Goal: Task Accomplishment & Management: Manage account settings

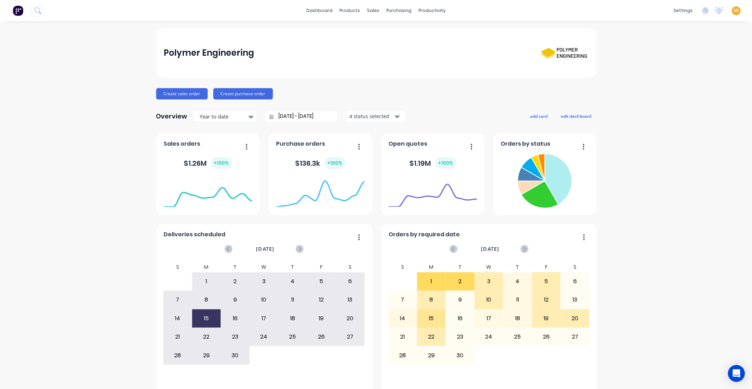
click at [17, 12] on img at bounding box center [18, 10] width 11 height 11
click at [734, 11] on span "MI" at bounding box center [736, 10] width 5 height 6
drag, startPoint x: 688, startPoint y: 92, endPoint x: 658, endPoint y: 75, distance: 34.8
click at [687, 93] on button "Sign out" at bounding box center [692, 88] width 93 height 14
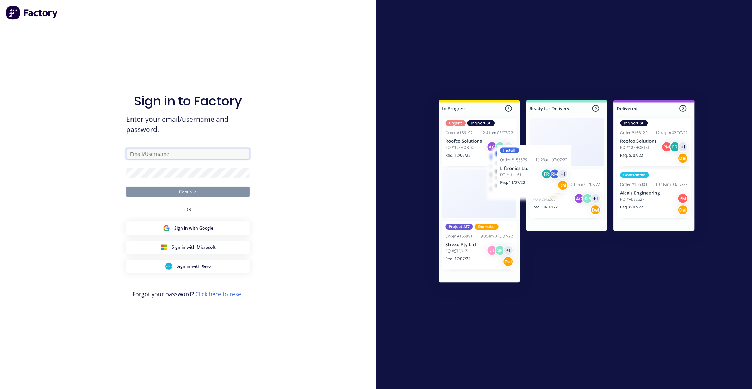
drag, startPoint x: 170, startPoint y: 151, endPoint x: 175, endPoint y: 190, distance: 39.1
click at [170, 152] on input "text" at bounding box center [187, 153] width 123 height 11
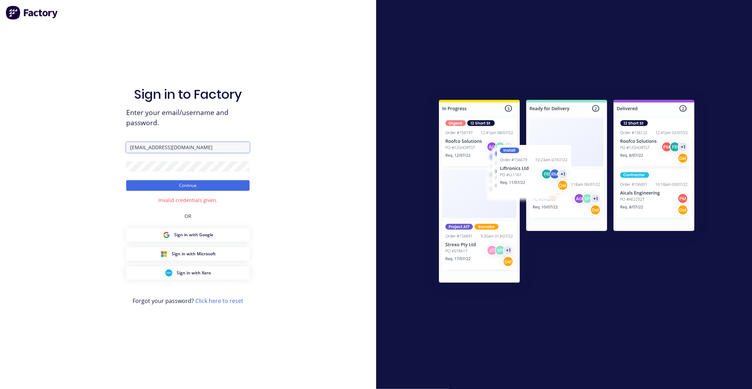
drag, startPoint x: 221, startPoint y: 147, endPoint x: 85, endPoint y: 150, distance: 135.4
click at [85, 150] on div "Sign in to Factory Enter your email/username and password. [EMAIL_ADDRESS][DOMA…" at bounding box center [188, 194] width 376 height 389
paste input "[DOMAIN_NAME]"
type input "[EMAIL_ADDRESS][DOMAIN_NAME]"
click at [73, 159] on div "Sign in to Factory Enter your email/username and password. [EMAIL_ADDRESS][DOMA…" at bounding box center [188, 194] width 376 height 389
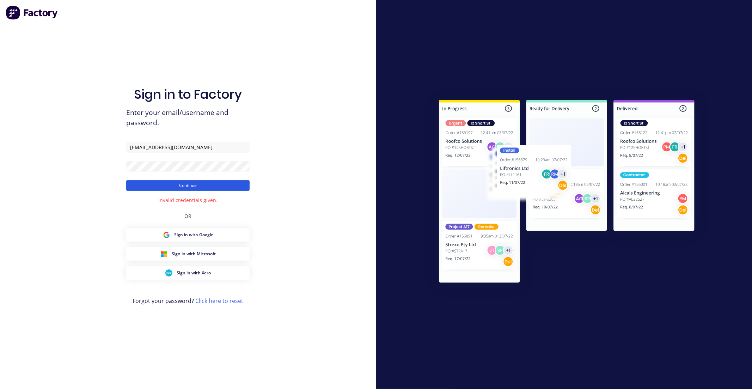
click at [142, 186] on button "Continue" at bounding box center [187, 185] width 123 height 11
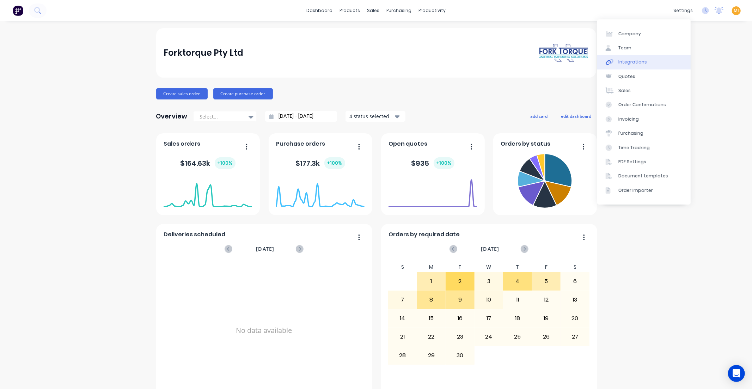
click at [645, 64] on link "Integrations" at bounding box center [643, 62] width 93 height 14
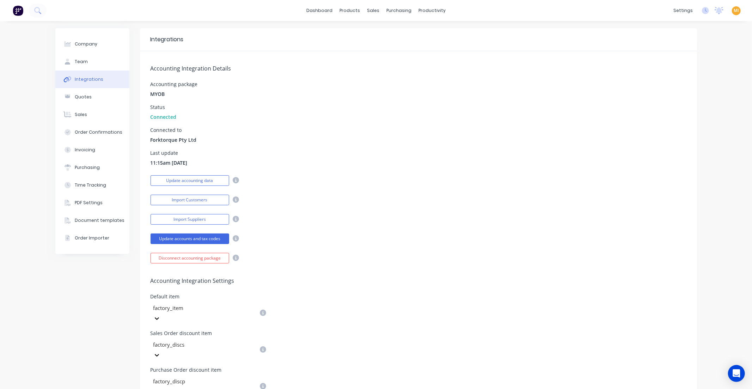
click at [20, 7] on img at bounding box center [18, 10] width 11 height 11
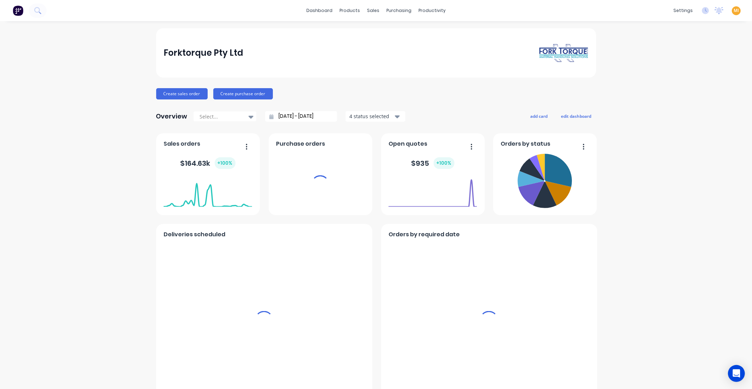
click at [734, 10] on span "MI" at bounding box center [736, 10] width 5 height 6
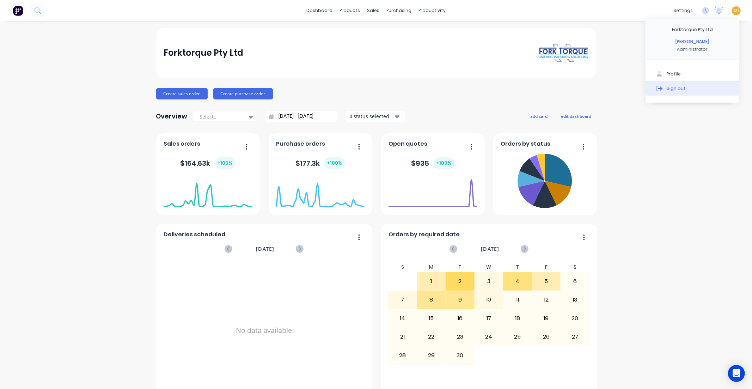
click at [702, 92] on button "Sign out" at bounding box center [692, 88] width 93 height 14
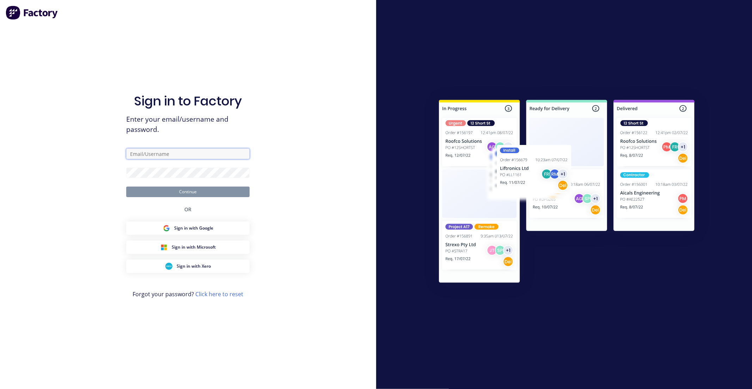
click at [204, 155] on input "text" at bounding box center [187, 153] width 123 height 11
type input "team+maricardemo@factory.app"
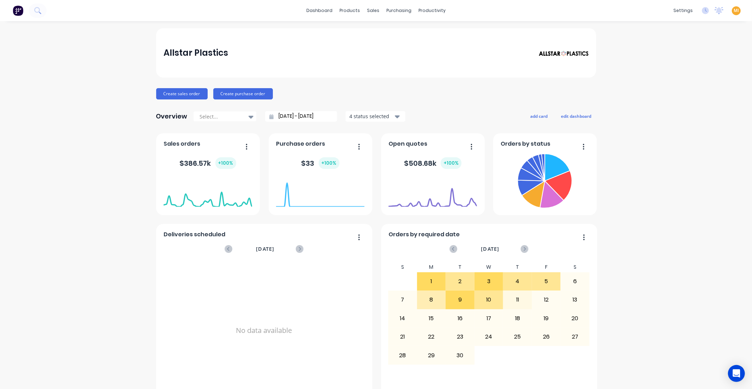
click at [734, 12] on span "MI" at bounding box center [736, 10] width 5 height 6
click at [388, 31] on div "Sales Orders" at bounding box center [396, 34] width 29 height 6
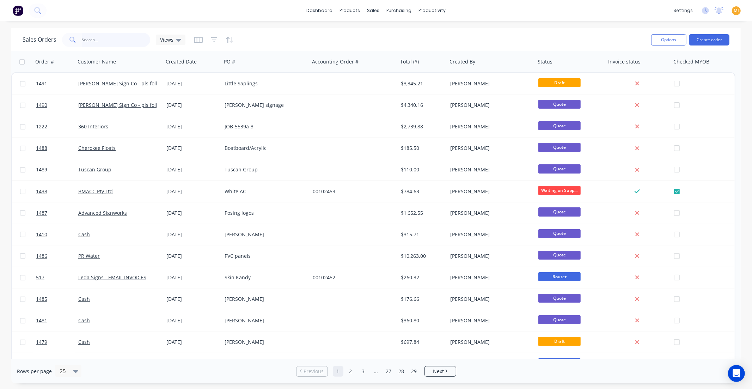
click at [90, 41] on input "text" at bounding box center [116, 40] width 69 height 14
paste input "1147"
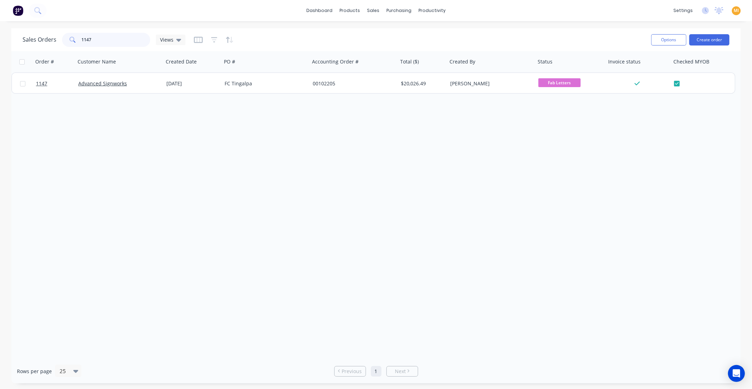
type input "1147"
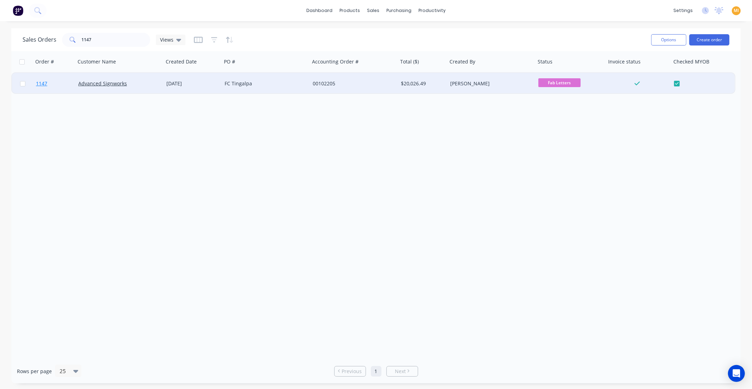
click at [49, 86] on link "1147" at bounding box center [57, 83] width 42 height 21
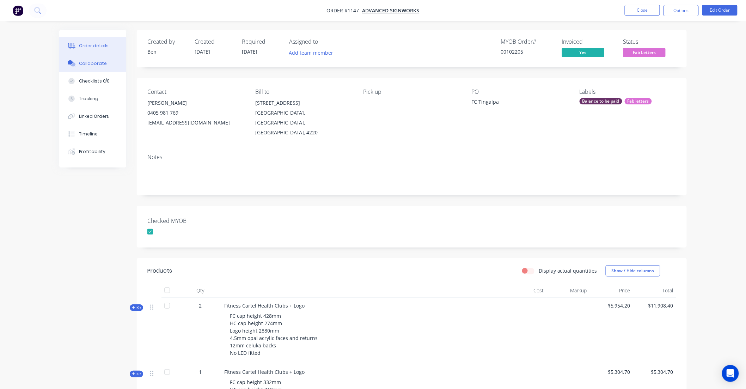
click at [69, 59] on button "Collaborate" at bounding box center [92, 64] width 67 height 18
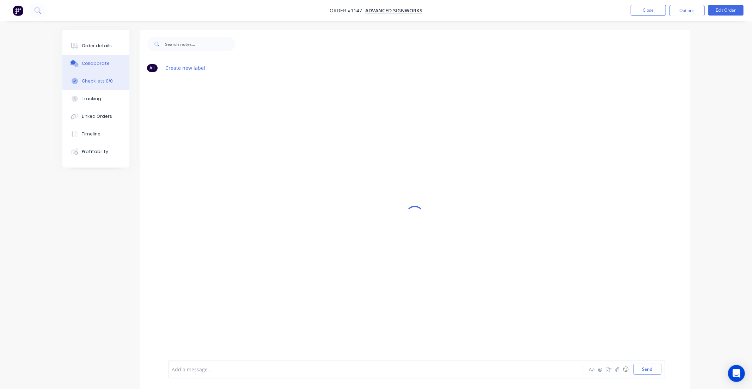
click at [89, 81] on div "Checklists 0/0" at bounding box center [97, 81] width 31 height 6
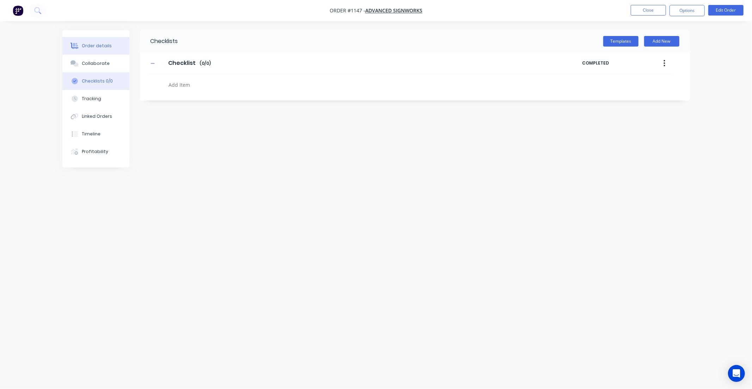
click at [90, 48] on div "Order details" at bounding box center [97, 46] width 30 height 6
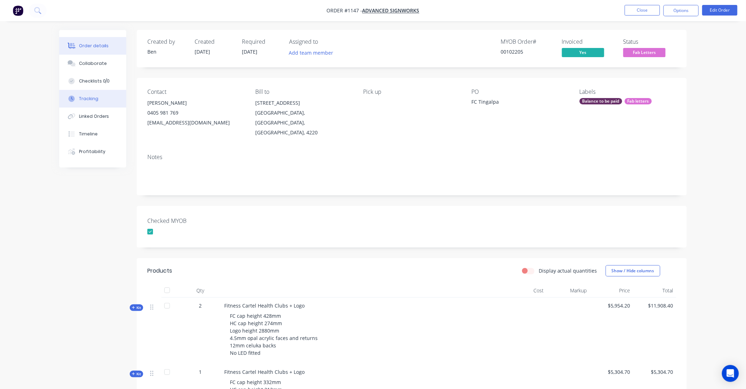
click at [90, 96] on div "Tracking" at bounding box center [88, 99] width 19 height 6
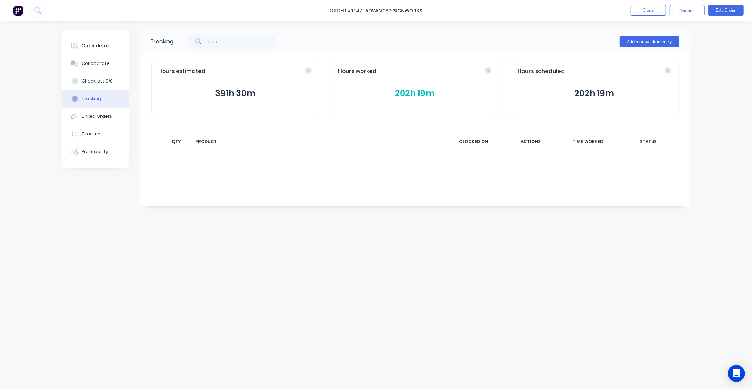
click at [406, 92] on button "202h 19m" at bounding box center [414, 93] width 153 height 13
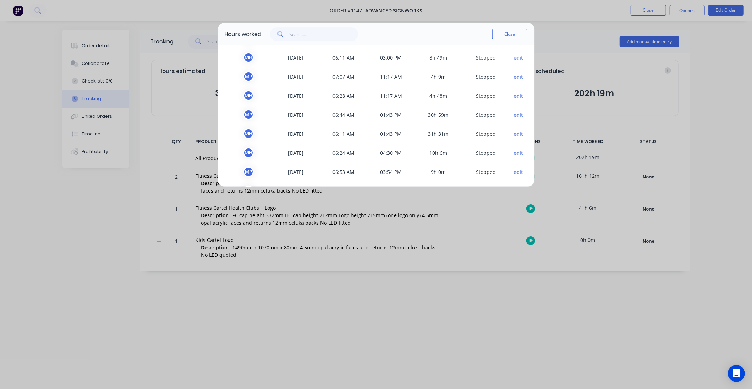
scroll to position [78, 0]
click at [517, 129] on button "edit" at bounding box center [519, 131] width 10 height 7
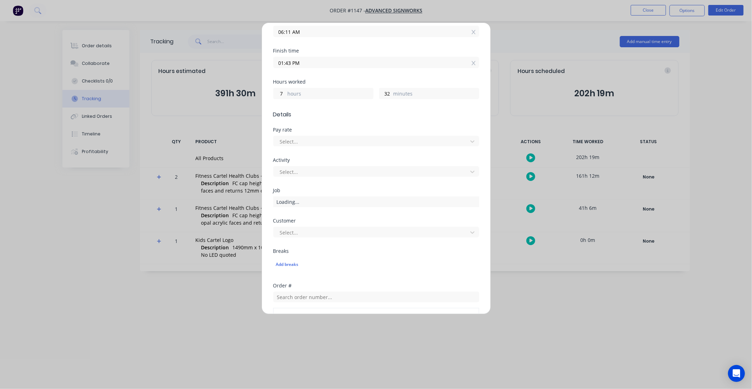
scroll to position [0, 0]
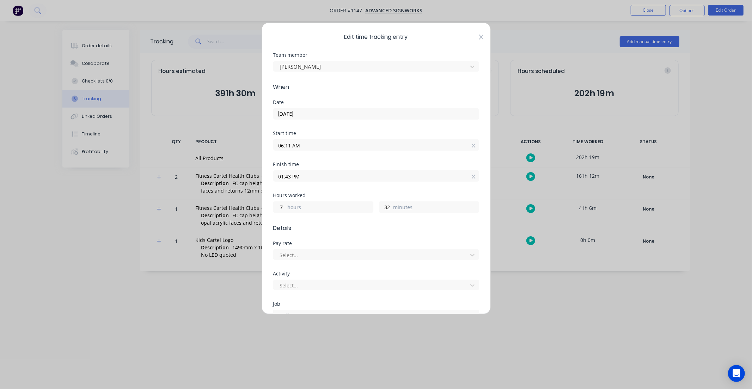
click at [479, 38] on icon at bounding box center [481, 37] width 4 height 6
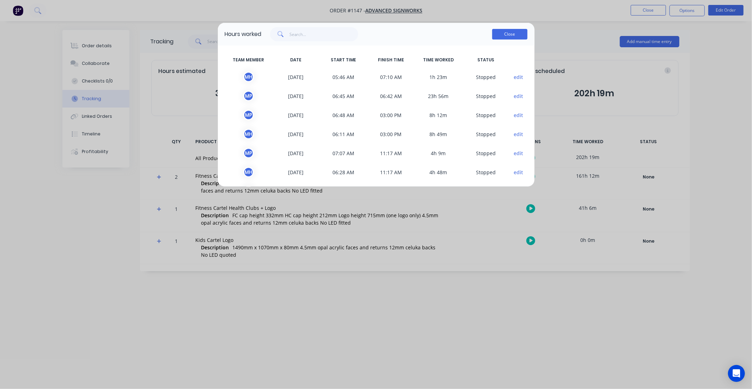
click at [513, 31] on button "Close" at bounding box center [509, 34] width 35 height 11
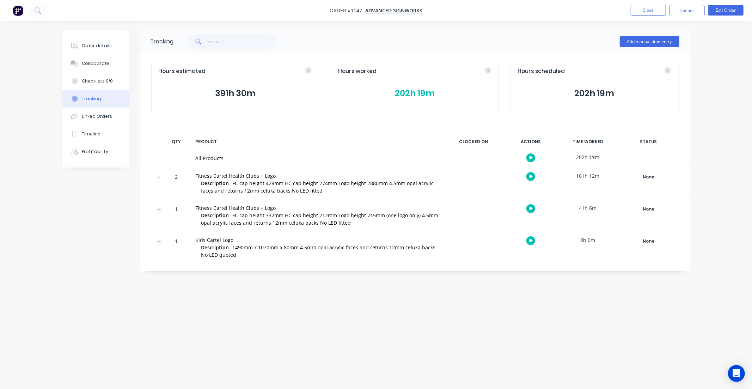
click at [355, 8] on span "Order #1147 -" at bounding box center [348, 10] width 36 height 7
copy span "1147"
click at [661, 9] on button "Close" at bounding box center [648, 10] width 35 height 11
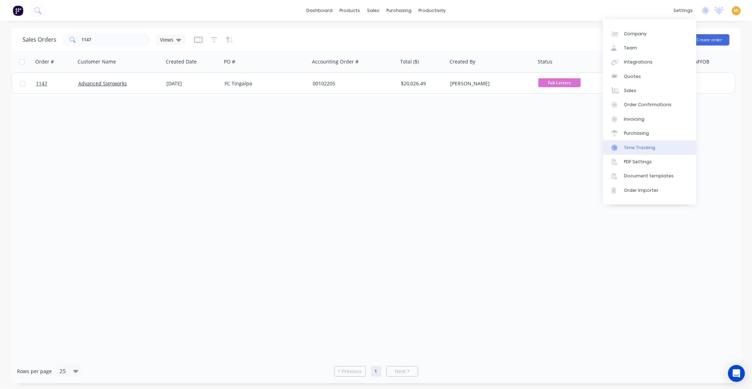
click at [652, 147] on div "Time Tracking" at bounding box center [639, 148] width 31 height 6
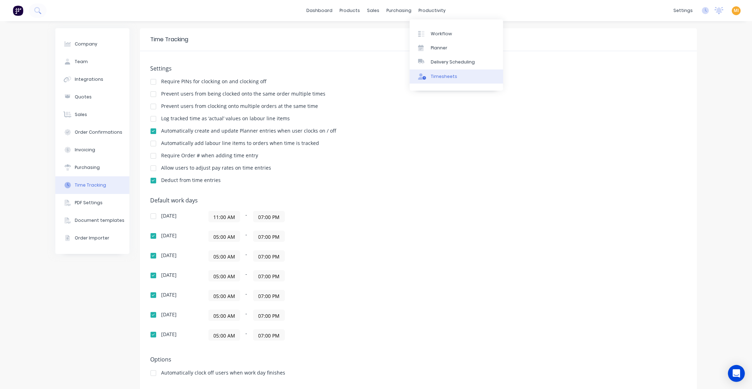
click at [436, 75] on div "Timesheets" at bounding box center [444, 76] width 26 height 6
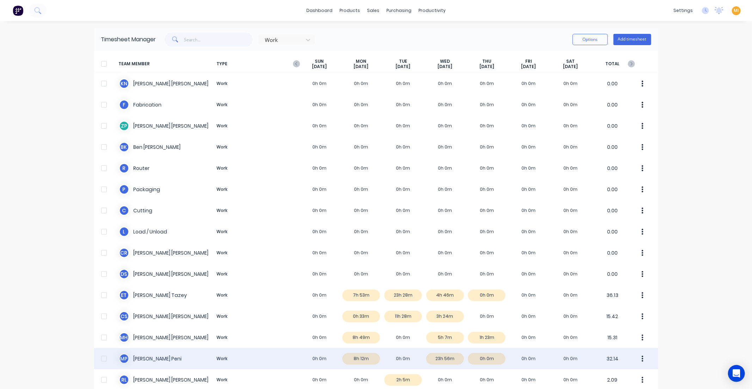
click at [177, 355] on div "M P Michael Peni Work 0h 0m 8h 12m 0h 0m 23h 56m 0h 0m 0h 0m 0h 0m 32.14" at bounding box center [376, 358] width 564 height 21
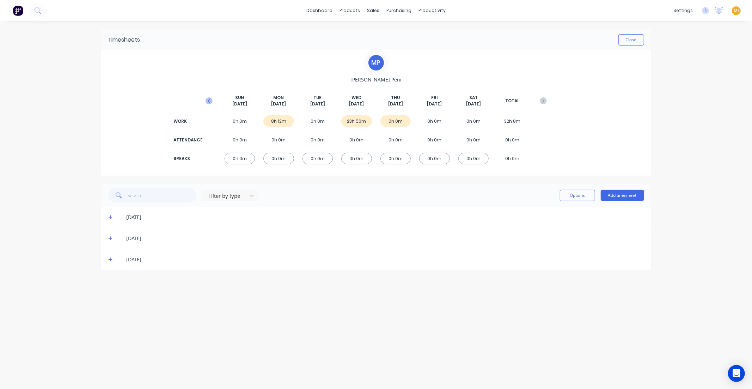
click at [209, 99] on icon "button" at bounding box center [209, 100] width 7 height 7
click at [113, 258] on span at bounding box center [111, 259] width 7 height 7
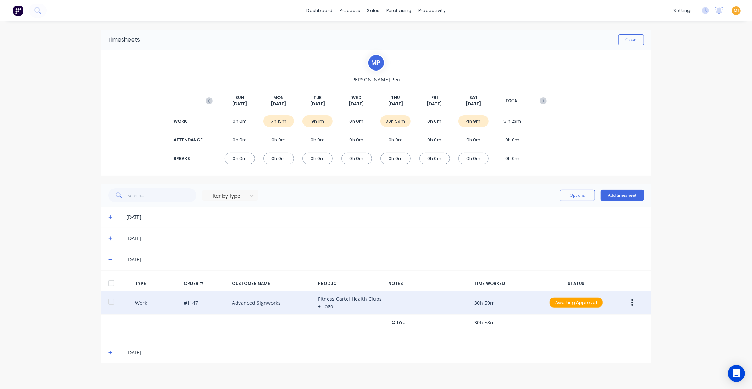
click at [630, 304] on button "button" at bounding box center [632, 302] width 17 height 13
click at [608, 277] on div "Edit" at bounding box center [607, 276] width 54 height 10
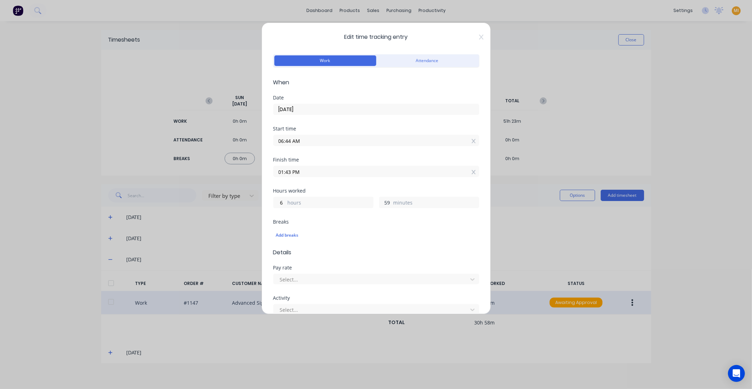
click at [388, 201] on input "59" at bounding box center [385, 202] width 12 height 11
click at [298, 203] on label "hours" at bounding box center [330, 203] width 85 height 9
click at [286, 203] on input "6" at bounding box center [280, 202] width 12 height 11
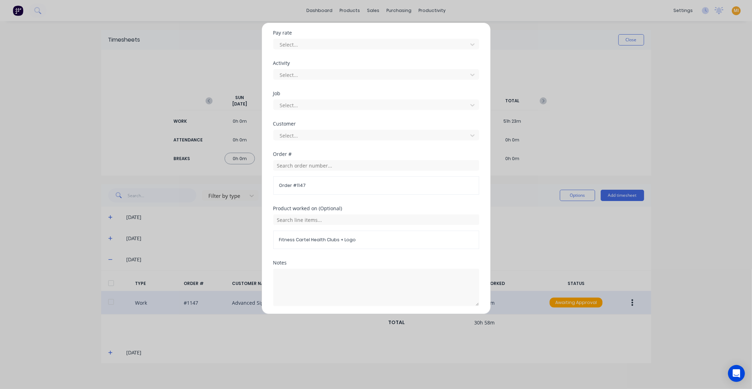
scroll to position [259, 0]
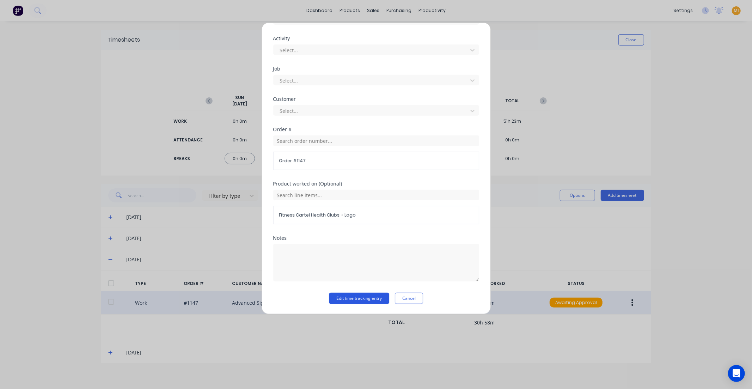
click at [362, 297] on button "Edit time tracking entry" at bounding box center [359, 298] width 60 height 11
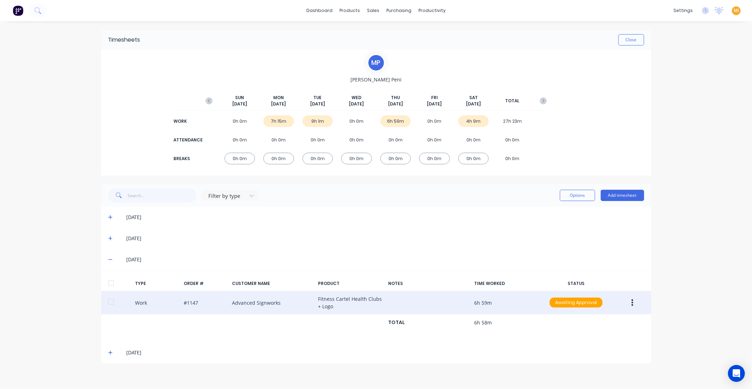
click at [194, 302] on div "Work #1147 Advanced Signworks Fitness Cartel Health Clubs + Logo 6h 59m Awaitin…" at bounding box center [376, 303] width 550 height 24
drag, startPoint x: 199, startPoint y: 301, endPoint x: 188, endPoint y: 304, distance: 11.8
click at [188, 304] on div "Work #1147 Advanced Signworks Fitness Cartel Health Clubs + Logo 6h 59m Awaitin…" at bounding box center [376, 303] width 550 height 24
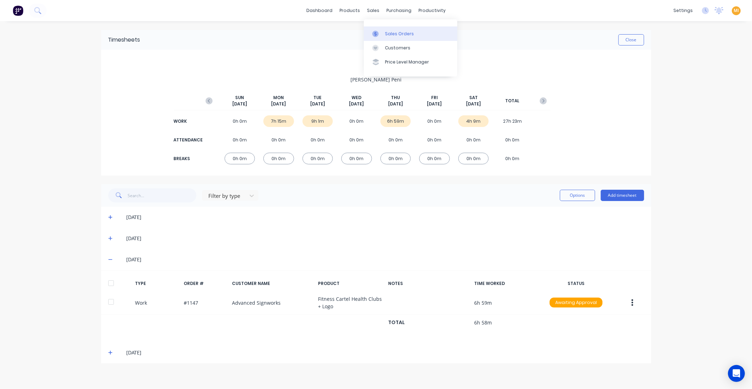
click at [389, 32] on div "Sales Orders" at bounding box center [399, 34] width 29 height 6
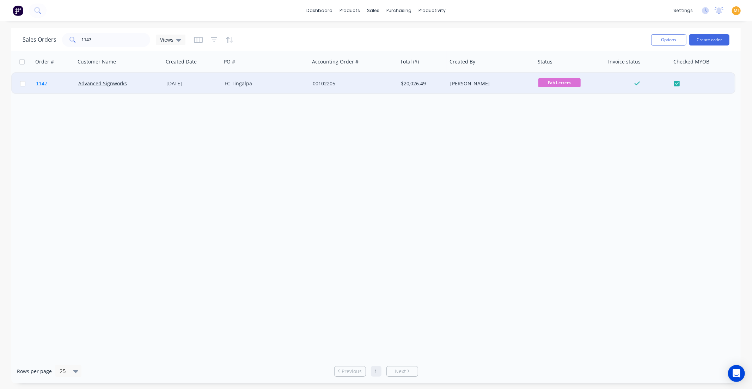
click at [57, 86] on link "1147" at bounding box center [57, 83] width 42 height 21
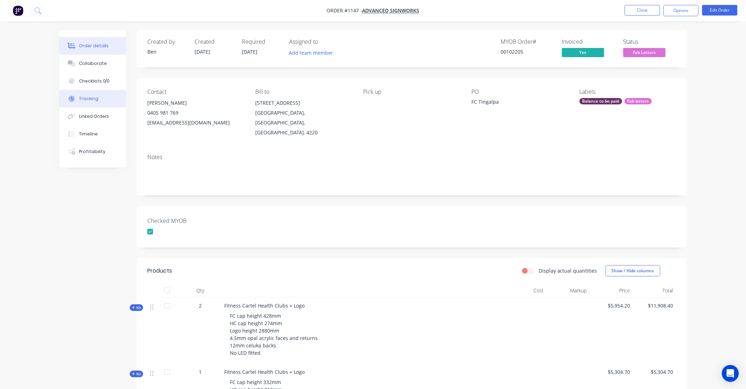
click at [101, 99] on button "Tracking" at bounding box center [92, 99] width 67 height 18
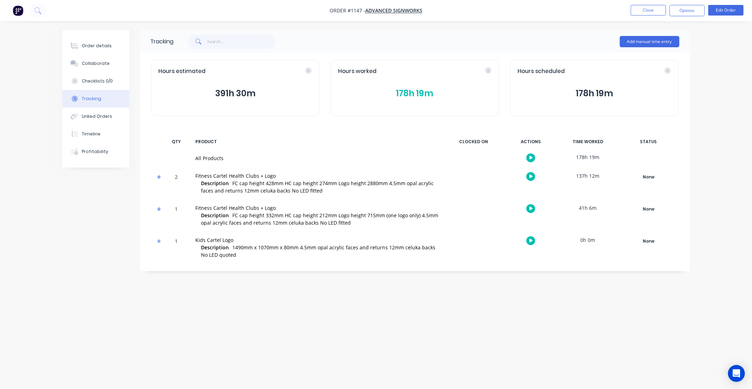
click at [415, 91] on button "178h 19m" at bounding box center [414, 93] width 153 height 13
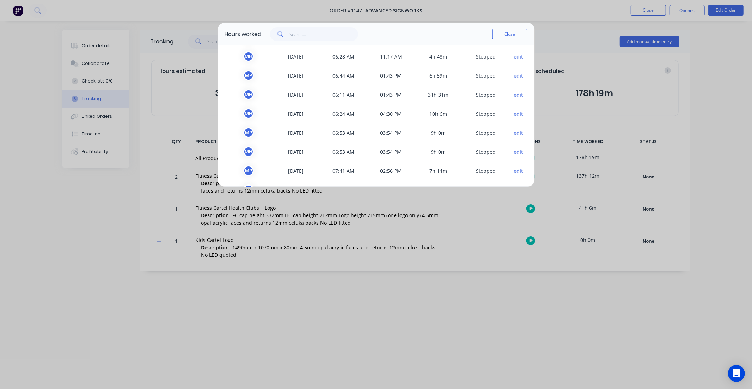
scroll to position [117, 0]
click at [249, 93] on div "M H" at bounding box center [248, 92] width 11 height 11
click at [514, 90] on button "edit" at bounding box center [519, 92] width 10 height 7
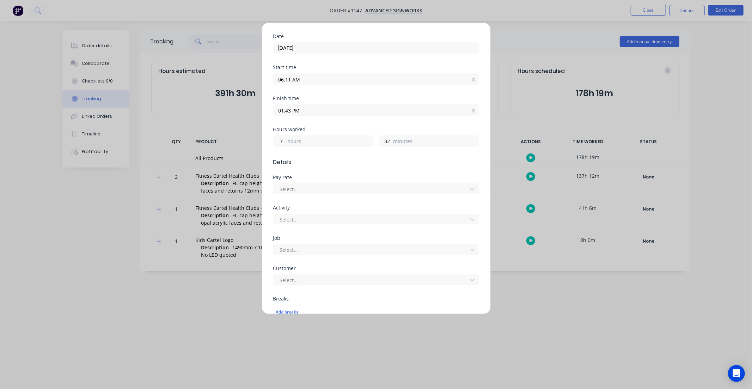
scroll to position [0, 0]
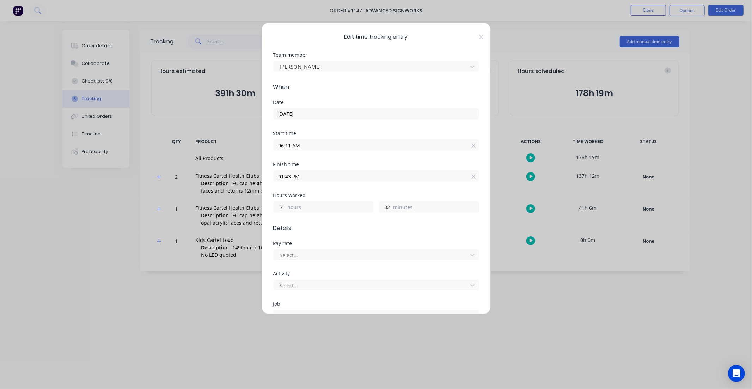
click at [478, 35] on div "Edit time tracking entry Team member Matt Harle When Date 04/09/2025 Start time…" at bounding box center [376, 169] width 229 height 292
click at [479, 36] on icon at bounding box center [481, 37] width 4 height 6
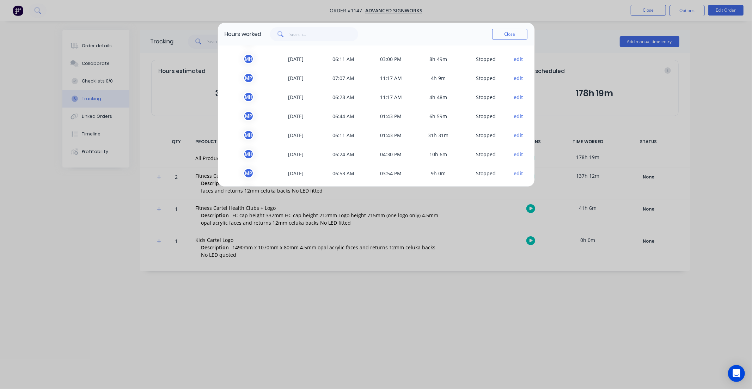
scroll to position [78, 0]
click at [514, 114] on button "edit" at bounding box center [519, 112] width 10 height 7
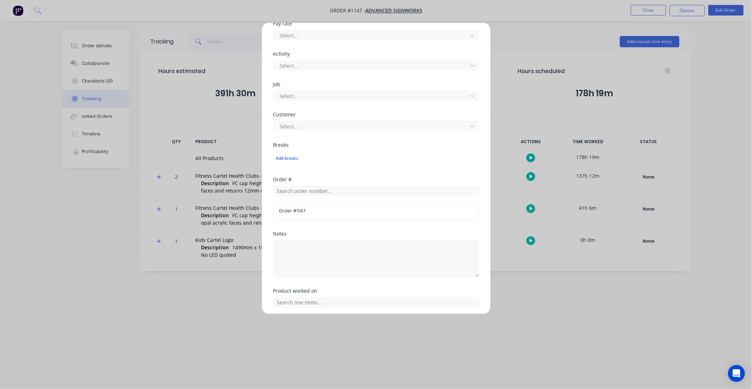
scroll to position [270, 0]
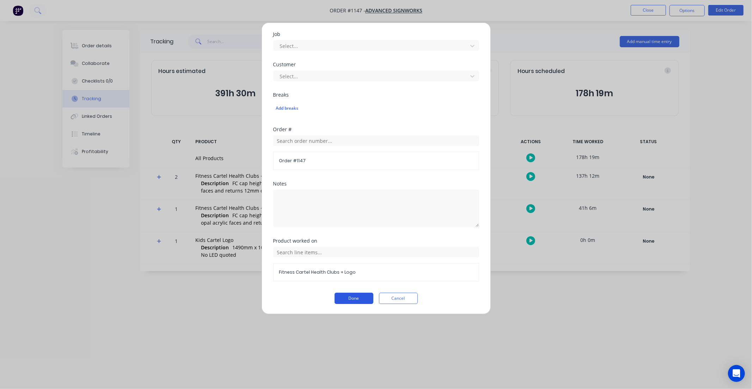
click at [355, 297] on button "Done" at bounding box center [354, 298] width 39 height 11
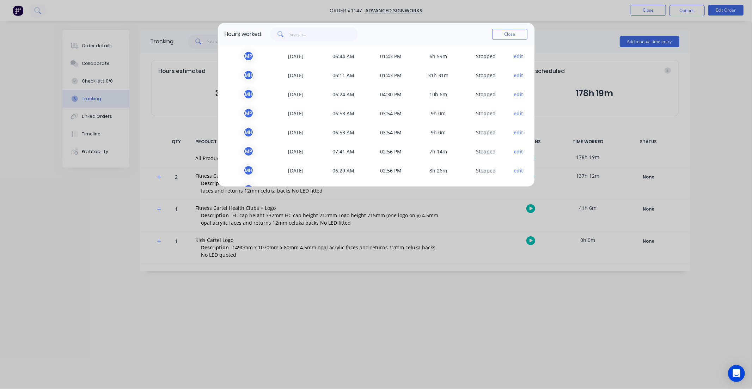
scroll to position [117, 0]
click at [518, 93] on span "edit" at bounding box center [519, 92] width 18 height 11
click at [514, 92] on button "edit" at bounding box center [519, 92] width 10 height 7
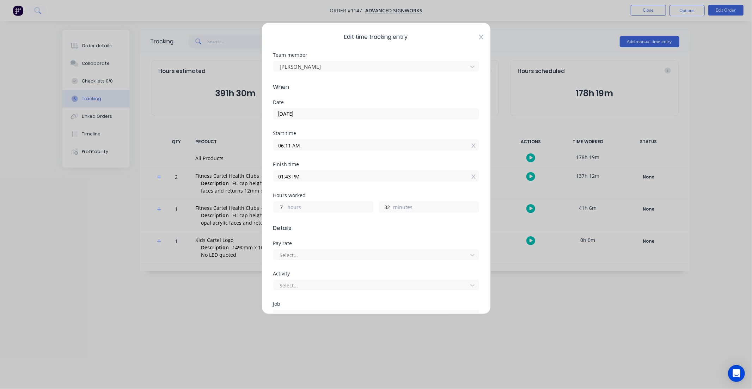
click at [479, 35] on icon at bounding box center [481, 37] width 4 height 6
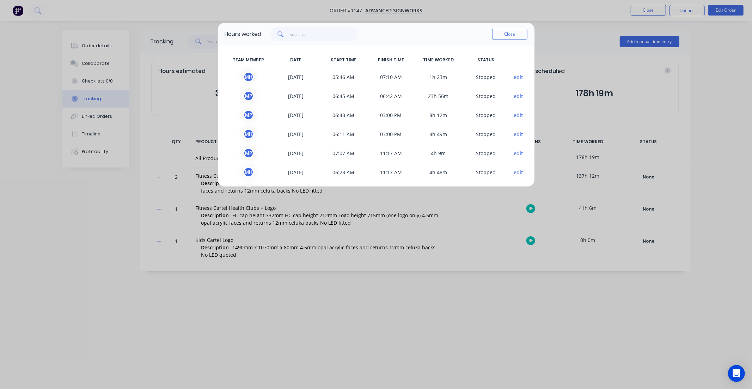
click at [174, 311] on div "Hours worked Close TEAM MEMBER DATE START TIME FINISH TIME TIME WORKED STATUS M…" at bounding box center [376, 194] width 752 height 389
click at [520, 31] on button "Close" at bounding box center [509, 34] width 35 height 11
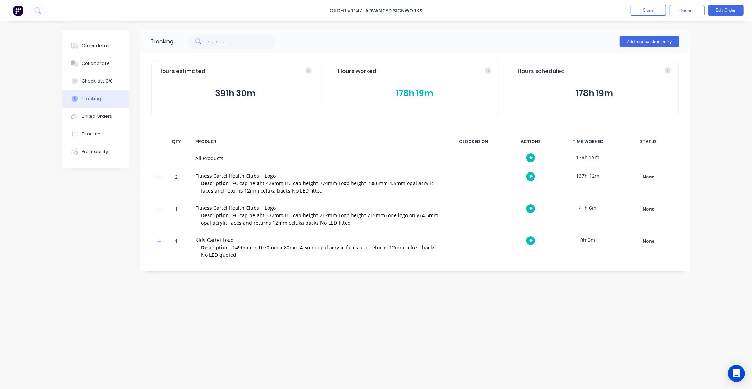
click at [402, 93] on button "178h 19m" at bounding box center [414, 93] width 153 height 13
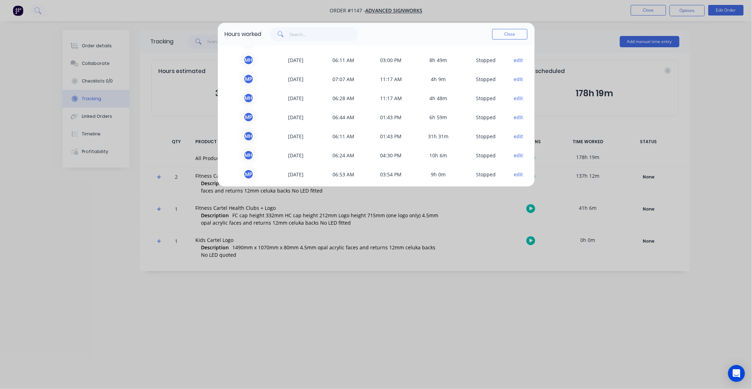
scroll to position [78, 0]
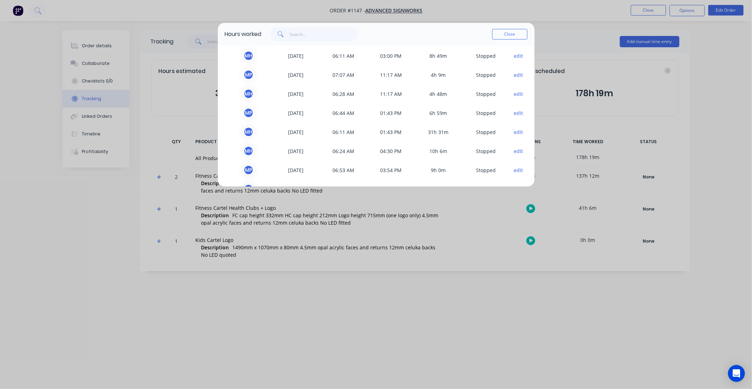
click at [514, 131] on button "edit" at bounding box center [519, 131] width 10 height 7
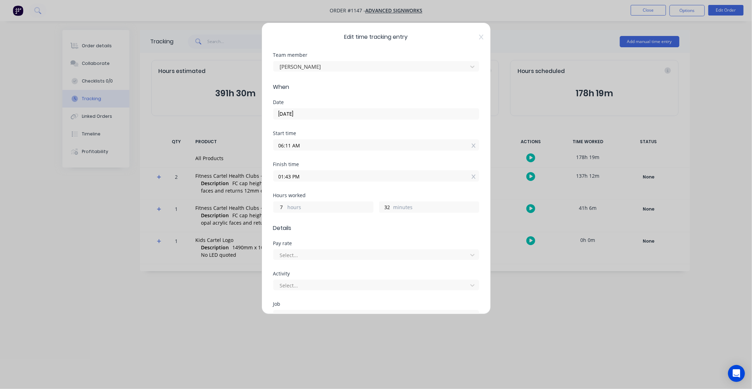
click at [292, 174] on input "01:43 PM" at bounding box center [376, 176] width 205 height 11
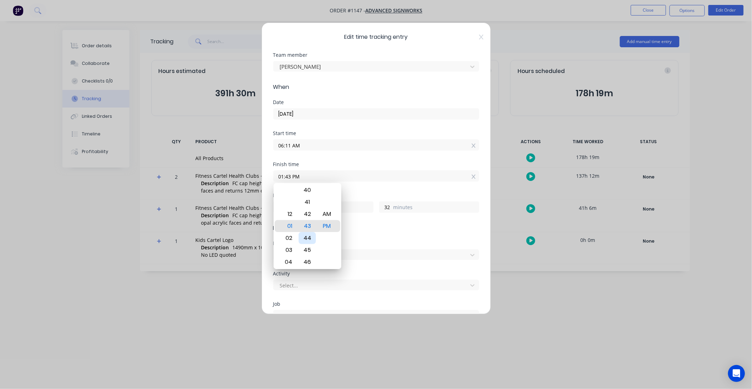
click at [311, 236] on div "44" at bounding box center [307, 238] width 17 height 12
type input "01:44 PM"
type input "33"
click at [382, 189] on div "Finish time 01:44 PM" at bounding box center [376, 177] width 206 height 31
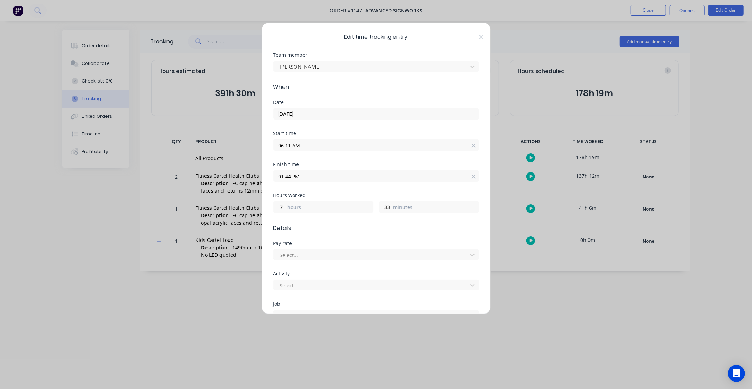
click at [337, 229] on span "Details" at bounding box center [376, 228] width 206 height 8
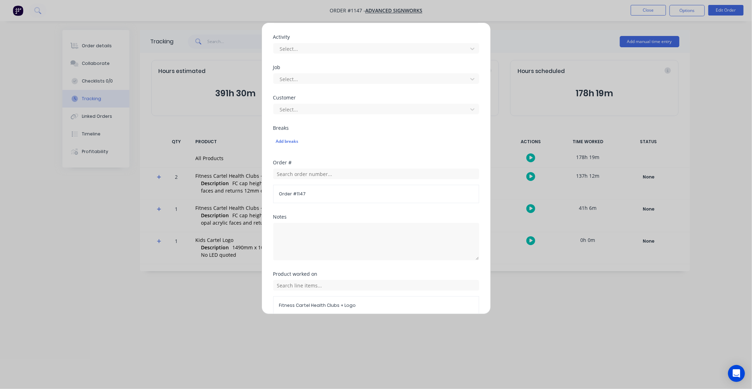
scroll to position [270, 0]
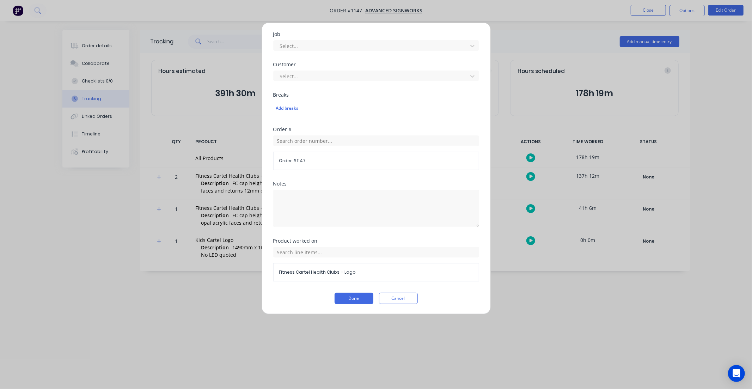
drag, startPoint x: 357, startPoint y: 298, endPoint x: 350, endPoint y: 290, distance: 10.8
click at [357, 298] on button "Done" at bounding box center [354, 298] width 39 height 11
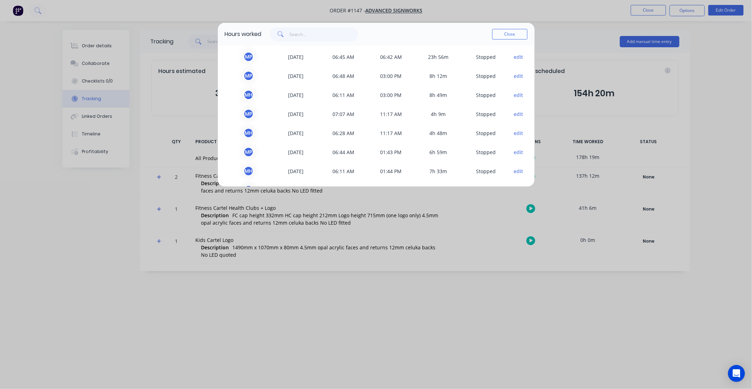
scroll to position [78, 0]
click at [514, 112] on button "edit" at bounding box center [519, 112] width 10 height 7
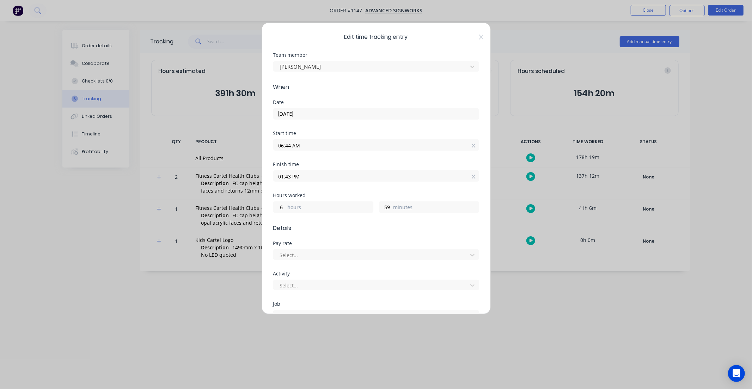
click at [290, 177] on input "01:43 PM" at bounding box center [376, 176] width 205 height 11
click at [362, 191] on div "Finish time 01:43 PM" at bounding box center [376, 177] width 206 height 31
click at [479, 37] on icon at bounding box center [481, 37] width 4 height 6
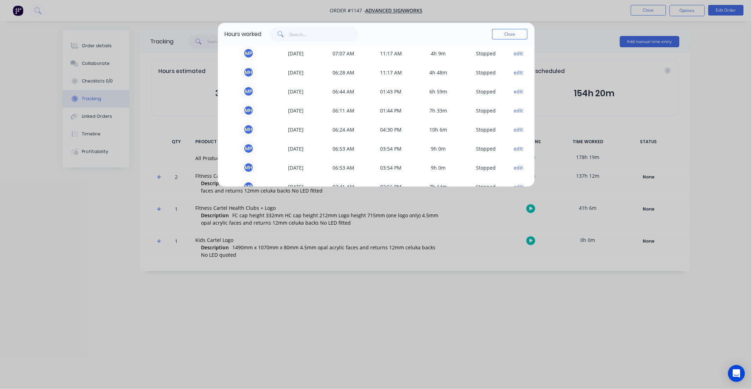
scroll to position [117, 0]
click at [512, 37] on button "Close" at bounding box center [509, 34] width 35 height 11
